Goal: Navigation & Orientation: Find specific page/section

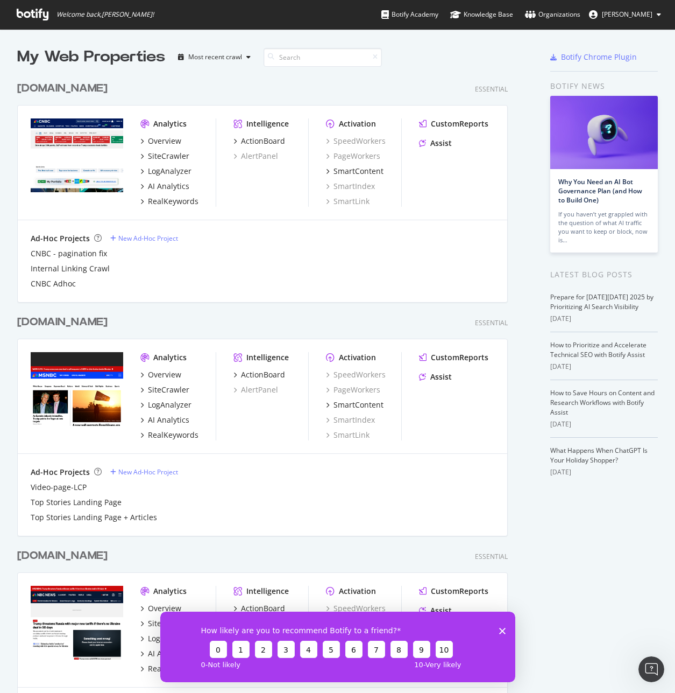
click at [566, 5] on link "Organizations" at bounding box center [552, 14] width 55 height 29
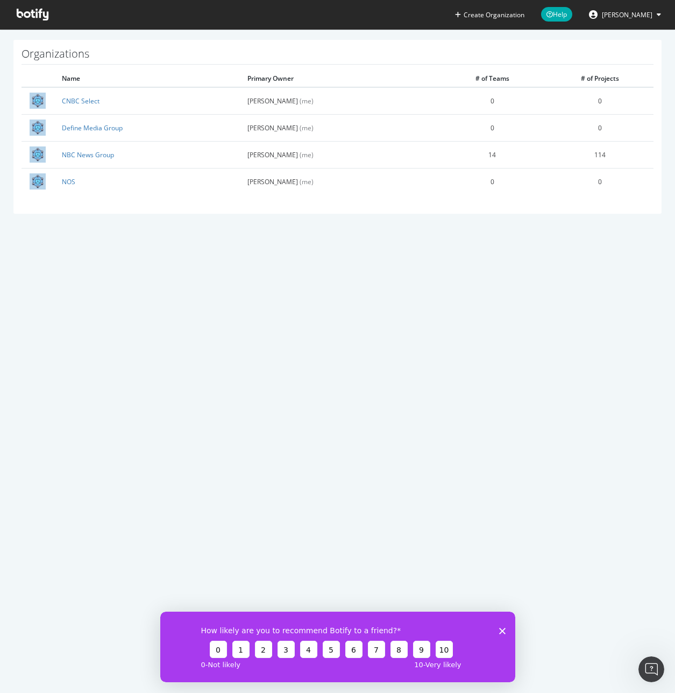
click at [616, 20] on button "Jason Mandragona" at bounding box center [625, 14] width 89 height 17
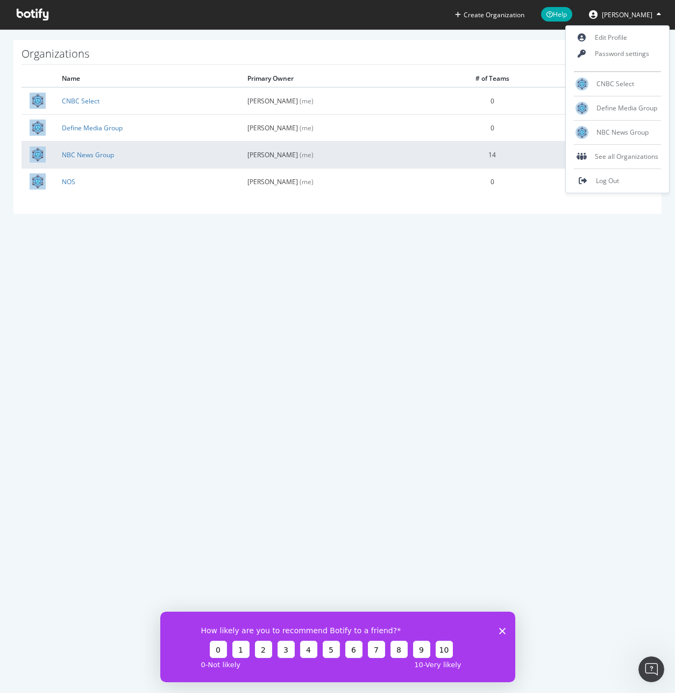
click at [386, 164] on td "Jason Mandragona (me)" at bounding box center [339, 154] width 199 height 27
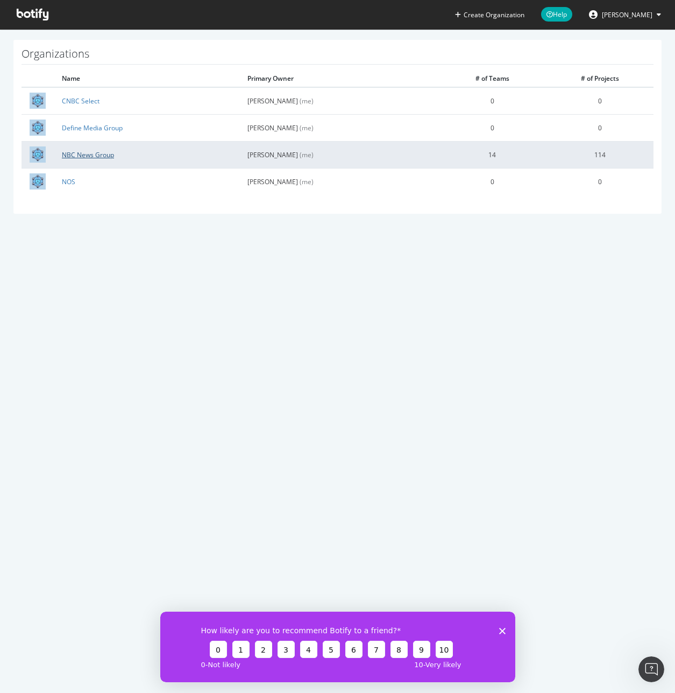
click at [74, 152] on link "NBC News Group" at bounding box center [88, 154] width 52 height 9
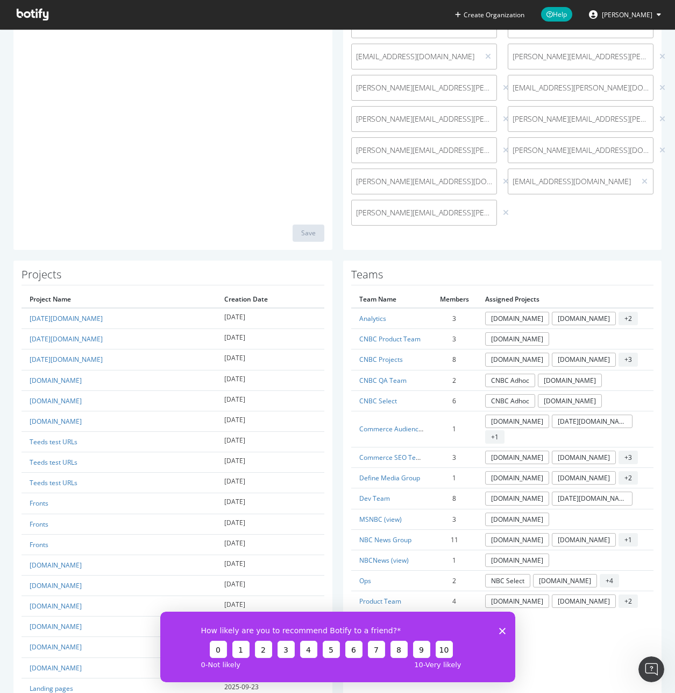
scroll to position [486, 0]
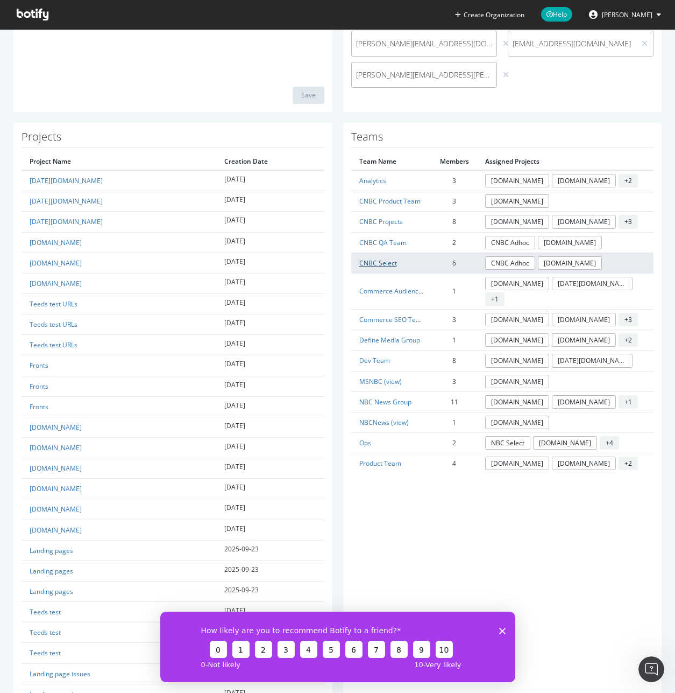
click at [383, 258] on link "CNBC Select" at bounding box center [379, 262] width 38 height 9
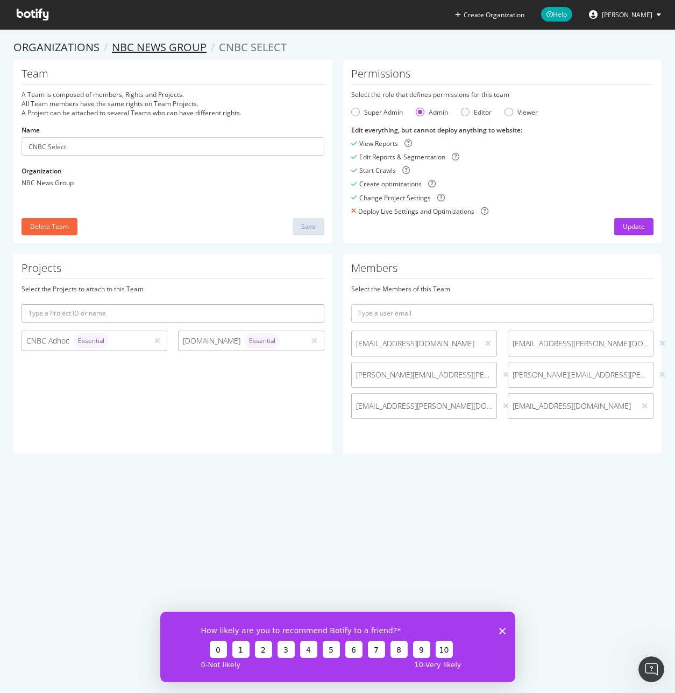
click at [195, 45] on link "NBC News Group" at bounding box center [159, 47] width 95 height 15
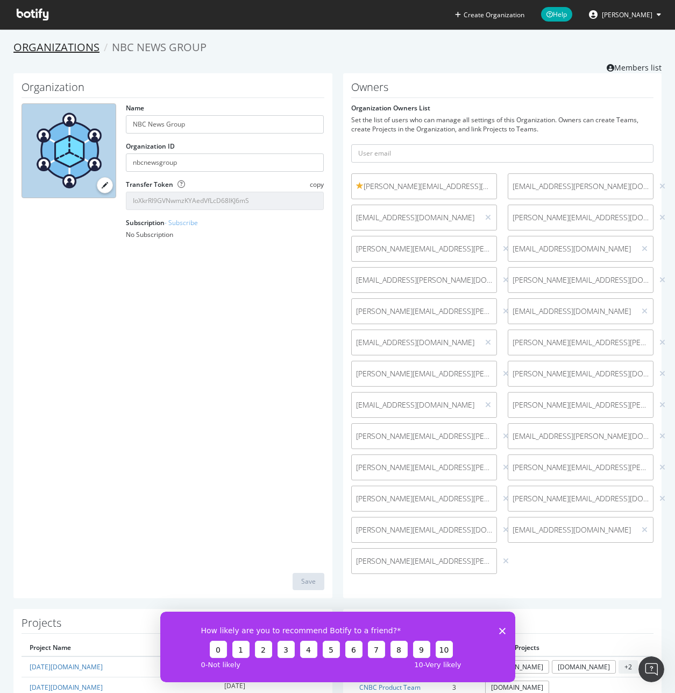
click at [75, 46] on link "Organizations" at bounding box center [56, 47] width 86 height 15
